Goal: Transaction & Acquisition: Purchase product/service

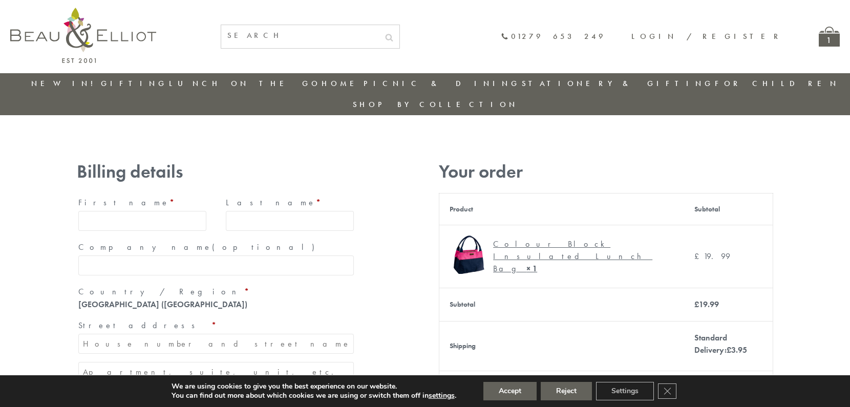
type input "[EMAIL_ADDRESS][DOMAIN_NAME]"
type input "[PERSON_NAME]"
type input "23, [GEOGRAPHIC_DATA], [GEOGRAPHIC_DATA]"
type input "[GEOGRAPHIC_DATA]"
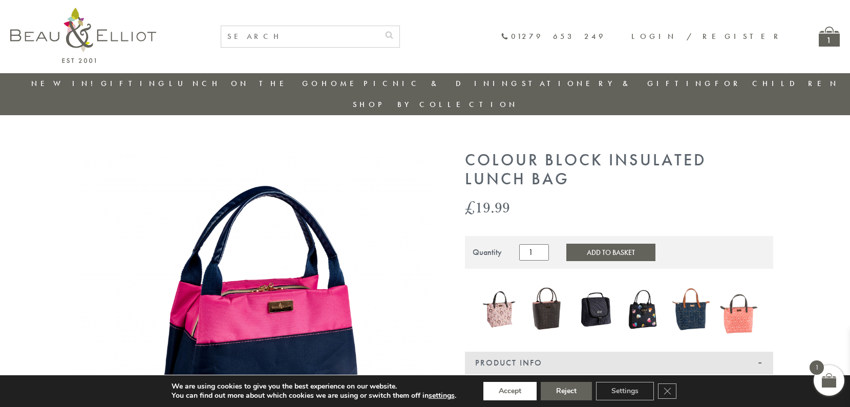
click at [510, 391] on button "Accept" at bounding box center [509, 391] width 53 height 18
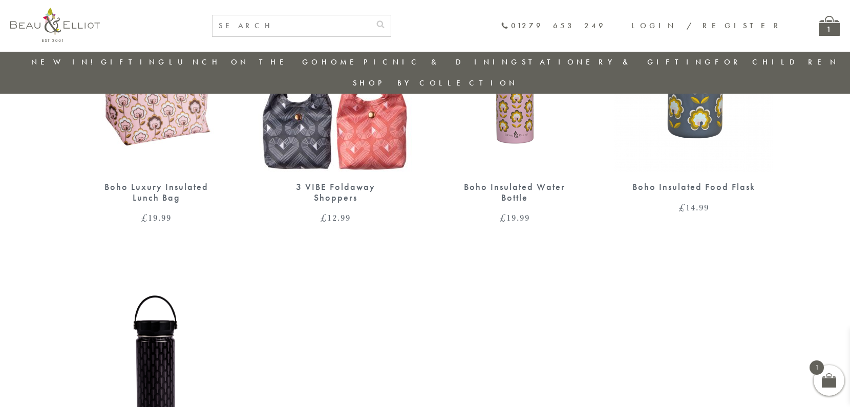
scroll to position [910, 0]
